Goal: Information Seeking & Learning: Learn about a topic

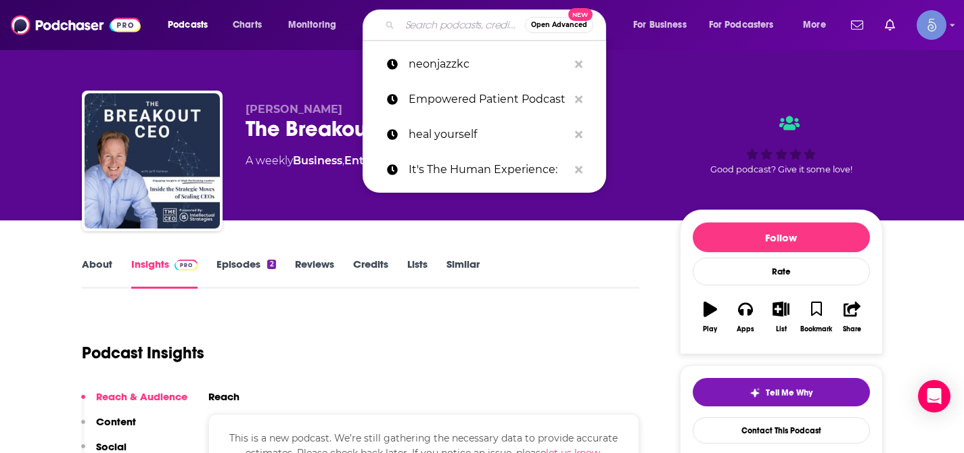
type input "I'm Hormonal | Hormone balance, gut health & nutrition insights"
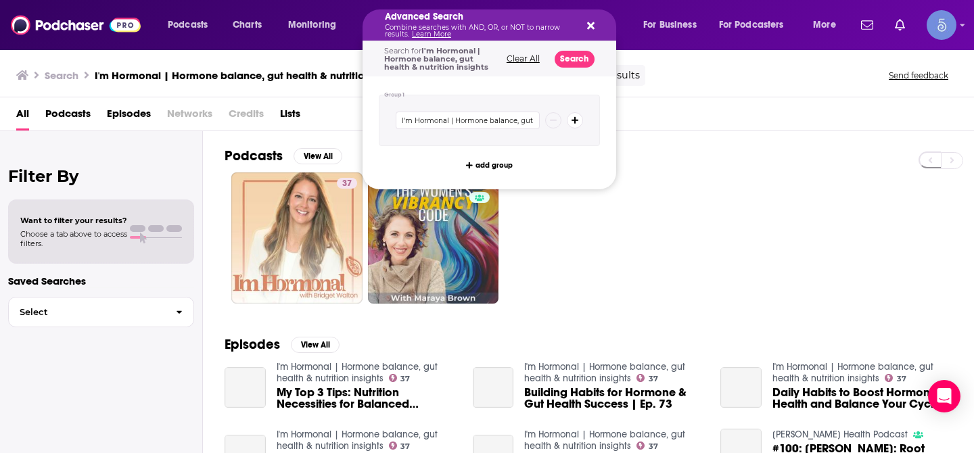
click at [592, 26] on icon "Search podcasts, credits, & more..." at bounding box center [590, 25] width 7 height 11
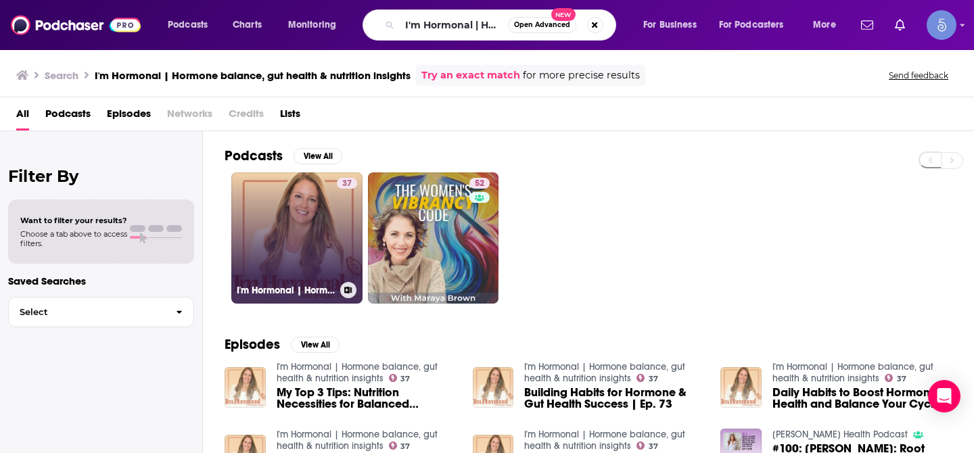
click at [285, 231] on link "37 I'm Hormonal | Hormone balance, gut health & nutrition insights" at bounding box center [296, 238] width 131 height 131
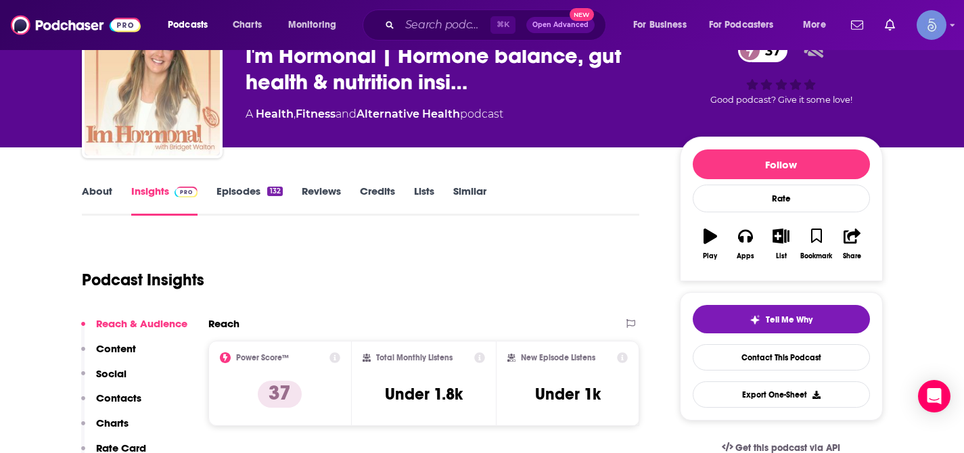
scroll to position [104, 0]
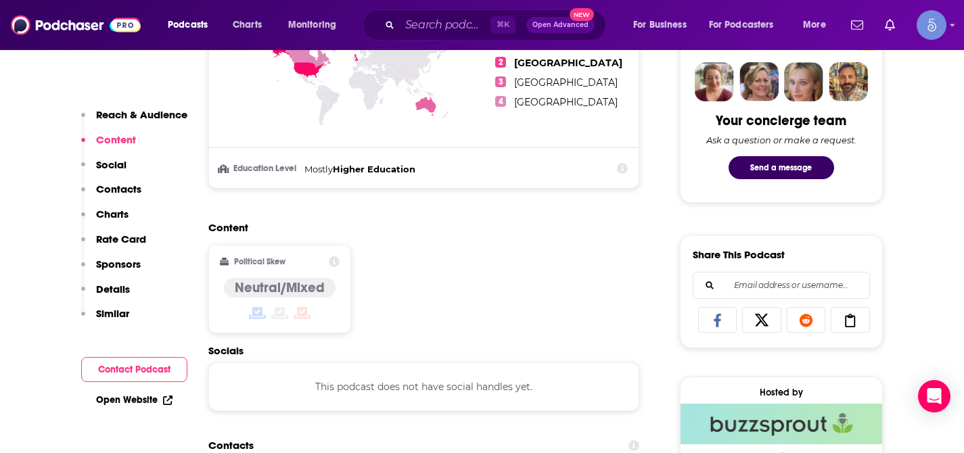
click at [109, 164] on p "Social" at bounding box center [111, 164] width 30 height 13
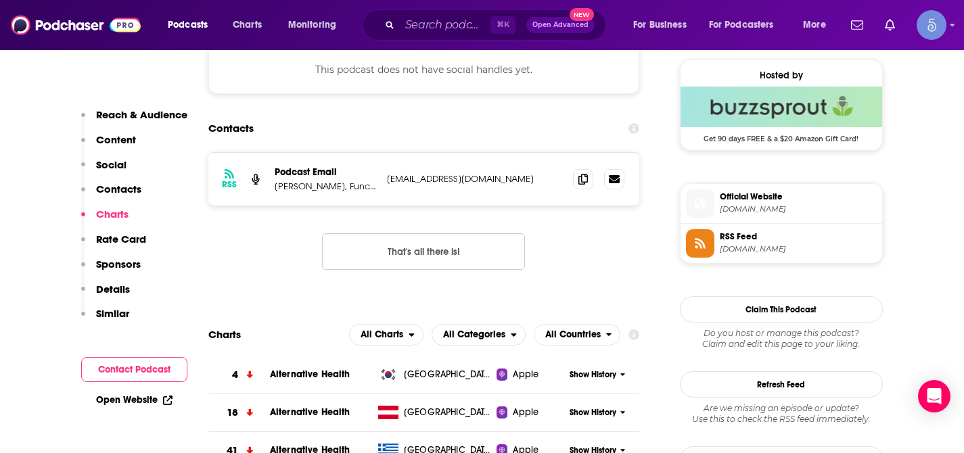
scroll to position [849, 0]
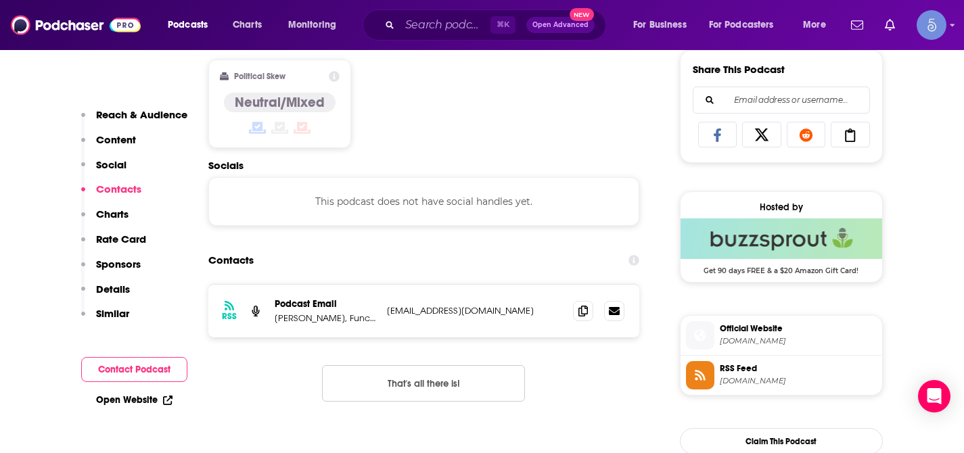
click at [129, 173] on div "Reach & Audience Content Social Contacts Charts Rate Card Sponsors Details Simi…" at bounding box center [134, 220] width 106 height 224
click at [116, 168] on p "Social" at bounding box center [111, 164] width 30 height 13
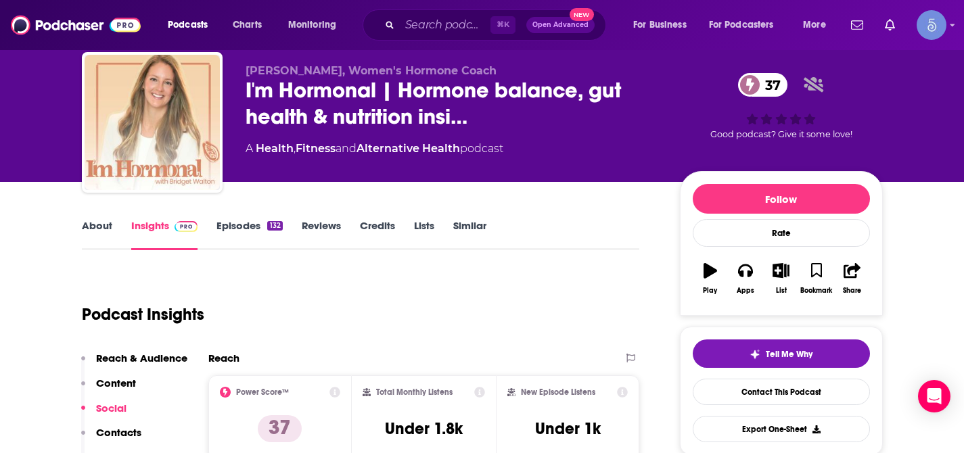
scroll to position [0, 0]
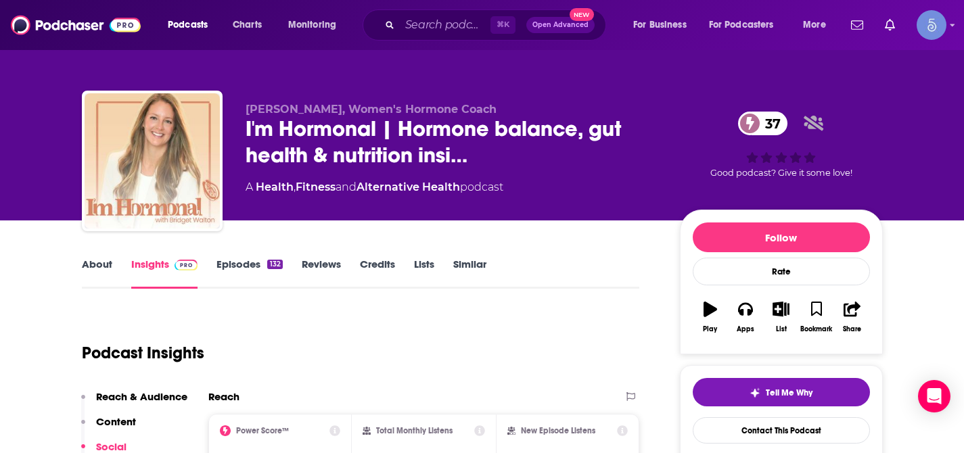
click at [63, 162] on div "[PERSON_NAME], Women's Hormone Coach I'm Hormonal | Hormone balance, gut health…" at bounding box center [482, 110] width 866 height 221
